Goal: Information Seeking & Learning: Understand process/instructions

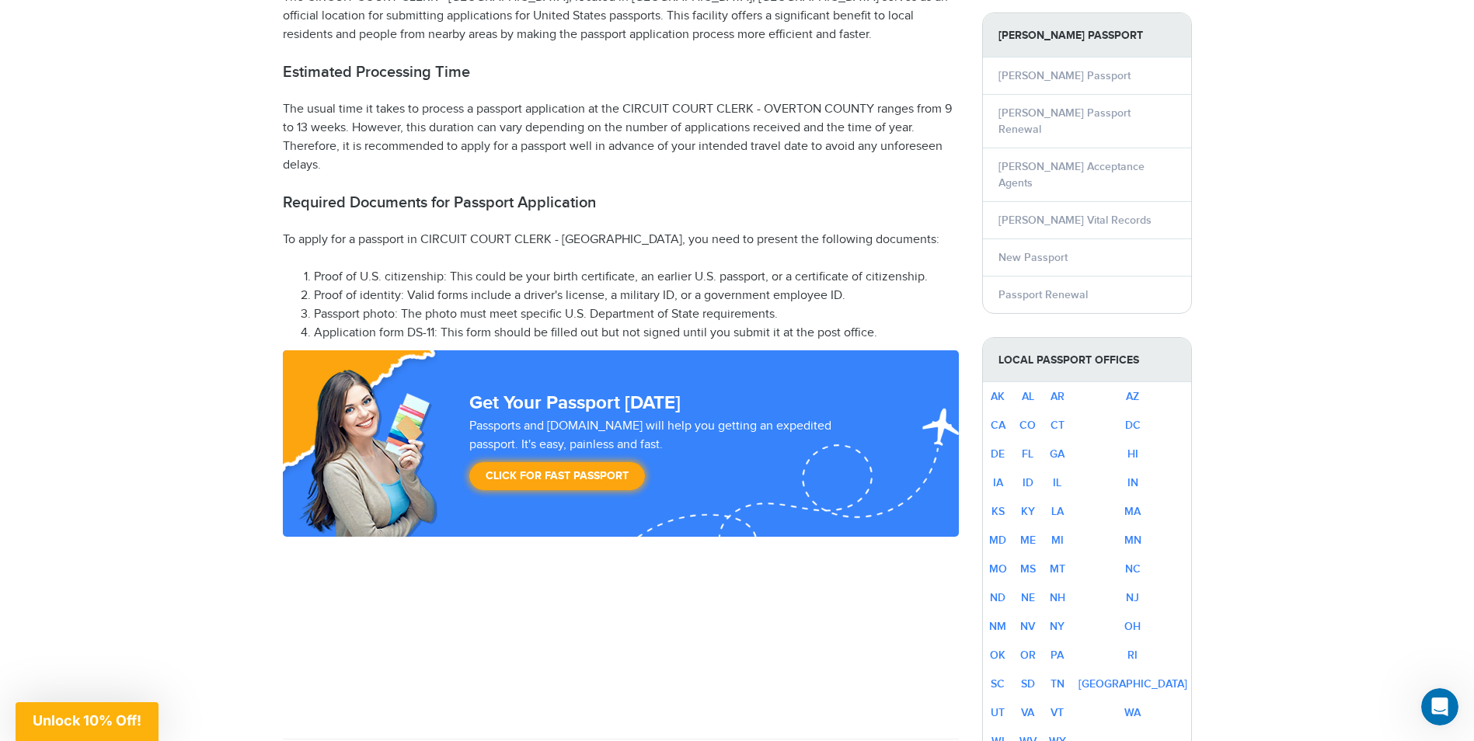
scroll to position [466, 0]
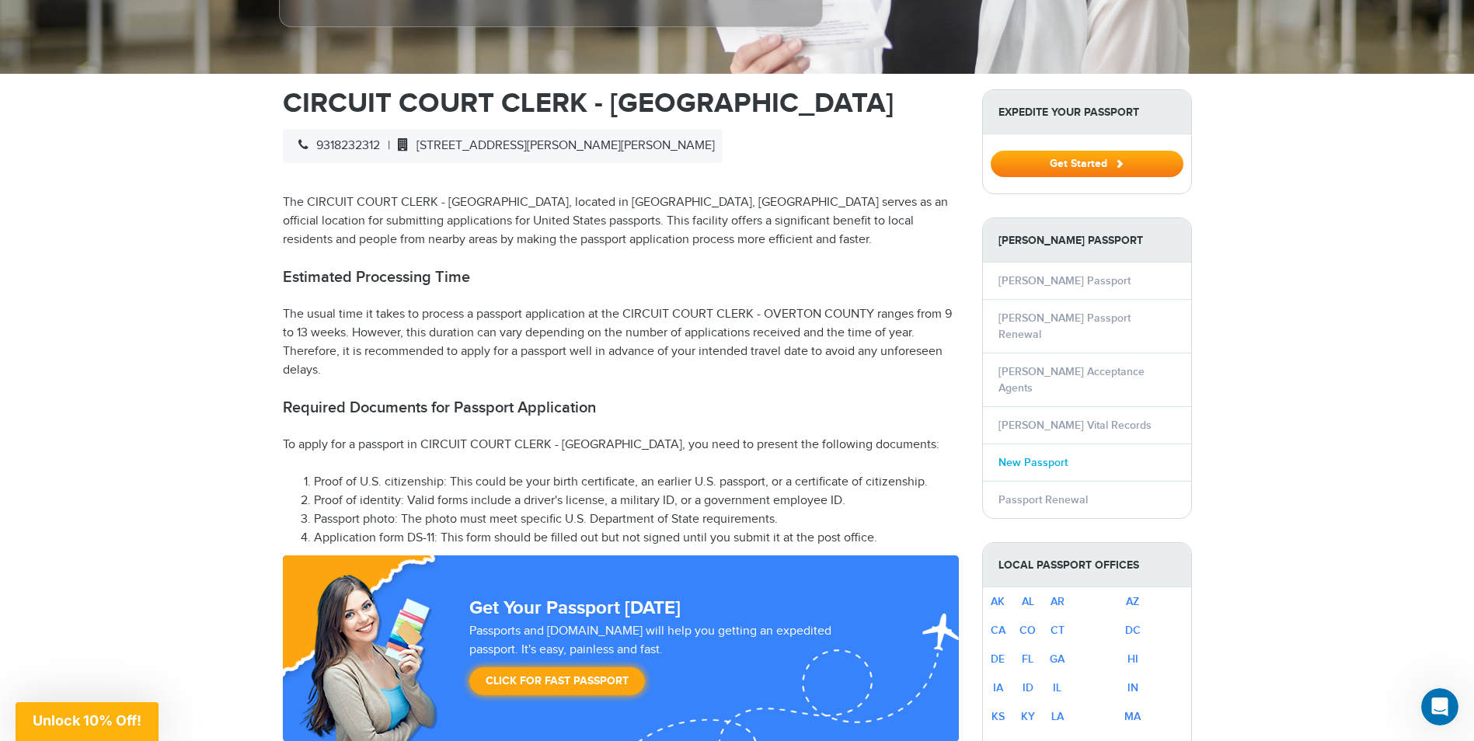
click at [1033, 456] on link "New Passport" at bounding box center [1032, 462] width 69 height 13
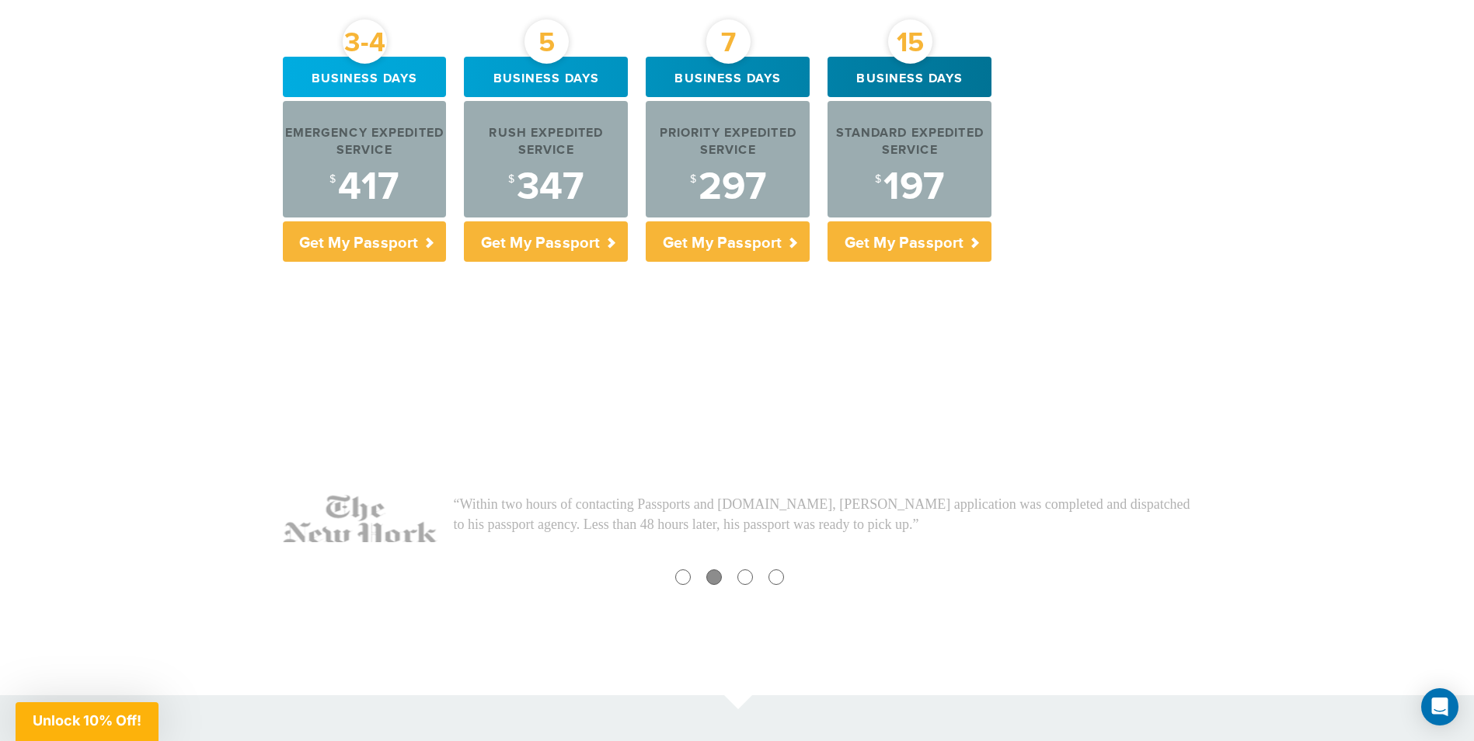
scroll to position [233, 0]
